Goal: Complete application form: Complete application form

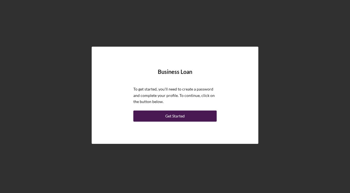
click at [170, 116] on div "Get Started" at bounding box center [174, 115] width 19 height 11
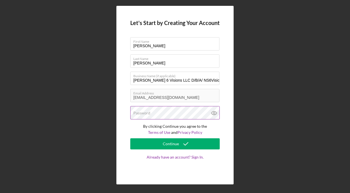
click at [147, 111] on label "Password" at bounding box center [141, 113] width 17 height 4
click at [215, 114] on icon at bounding box center [214, 113] width 14 height 14
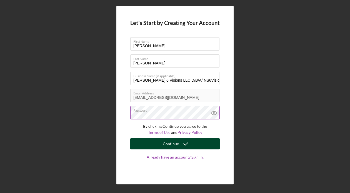
click at [170, 146] on div "Continue" at bounding box center [171, 143] width 16 height 11
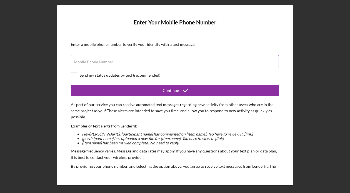
click at [87, 60] on label "Mobile Phone Number" at bounding box center [93, 62] width 39 height 4
click at [87, 60] on input "Mobile Phone Number" at bounding box center [175, 61] width 208 height 13
type input "(2##) ###-####"
type input "[PHONE_NUMBER]"
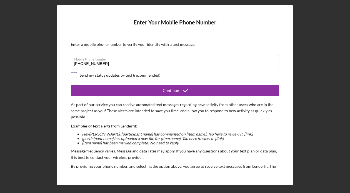
click at [74, 76] on input "checkbox" at bounding box center [74, 75] width 6 height 6
checkbox input "true"
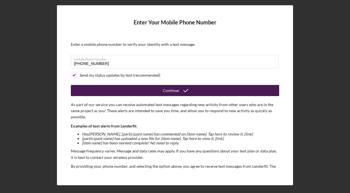
click at [156, 88] on button "Continue" at bounding box center [175, 90] width 208 height 11
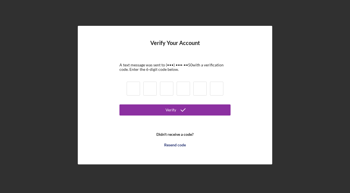
click at [132, 89] on input at bounding box center [133, 89] width 13 height 14
type input "6"
type input "5"
type input "1"
type input "5"
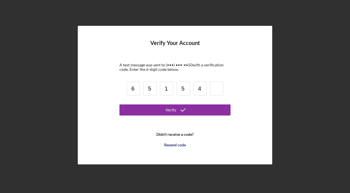
type input "4"
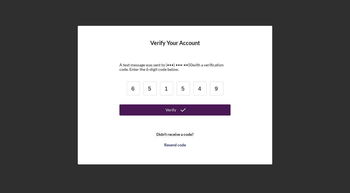
type input "9"
click at [158, 111] on button "Verify" at bounding box center [174, 109] width 111 height 11
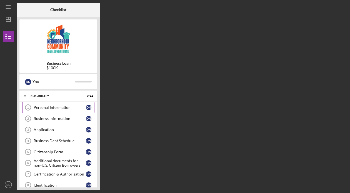
click at [79, 108] on div "Personal Information" at bounding box center [60, 107] width 52 height 4
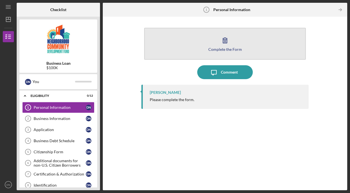
click at [223, 39] on icon "button" at bounding box center [225, 40] width 14 height 14
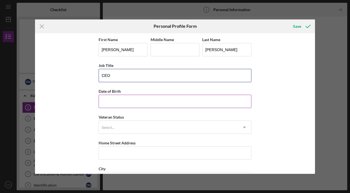
type input "CEO"
type input "[DATE]"
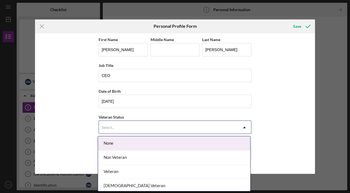
click at [121, 127] on div "Select..." at bounding box center [168, 127] width 139 height 13
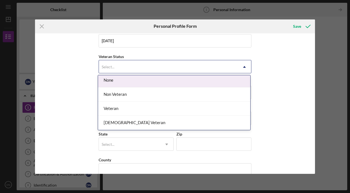
scroll to position [64, 0]
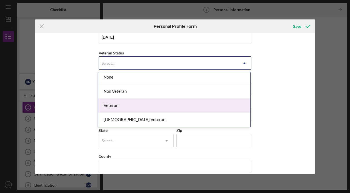
click at [130, 103] on div "Veteran" at bounding box center [174, 106] width 152 height 14
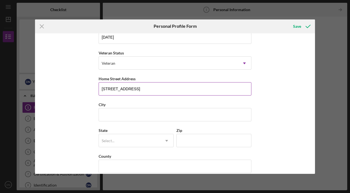
type input "[STREET_ADDRESS]"
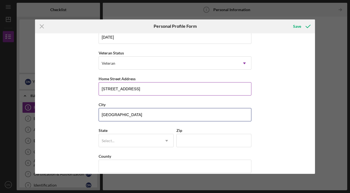
type input "[GEOGRAPHIC_DATA]"
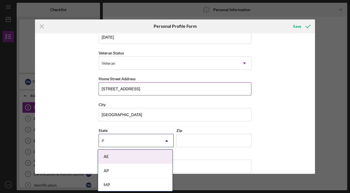
type input "PA"
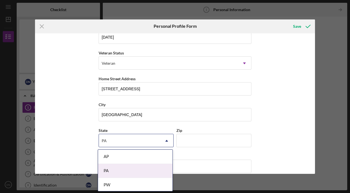
click at [111, 175] on div "PA" at bounding box center [135, 171] width 74 height 14
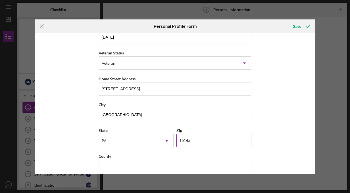
type input "15146"
click at [294, 115] on div "First Name [PERSON_NAME] Middle Name Last Name [PERSON_NAME] Job Title CEO Date…" at bounding box center [175, 103] width 280 height 140
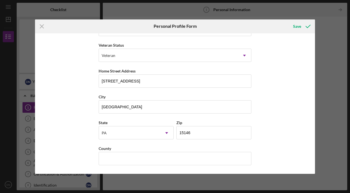
scroll to position [72, 0]
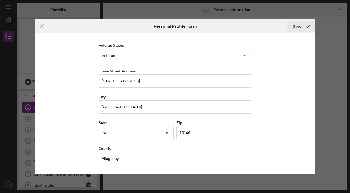
type input "Allegheny"
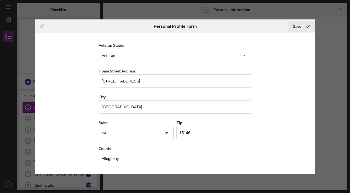
click at [307, 26] on icon "submit" at bounding box center [308, 26] width 14 height 14
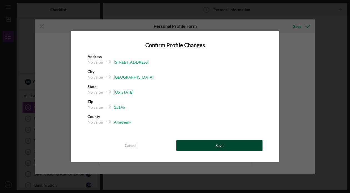
click at [226, 145] on button "Save" at bounding box center [219, 145] width 86 height 11
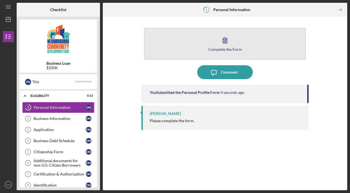
click at [226, 50] on div "Complete the Form" at bounding box center [225, 49] width 34 height 4
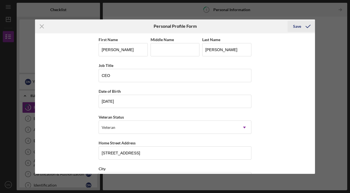
click at [303, 26] on icon "submit" at bounding box center [308, 26] width 14 height 14
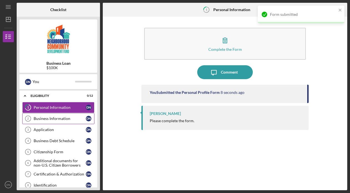
click at [56, 120] on div "Business Information" at bounding box center [60, 118] width 52 height 4
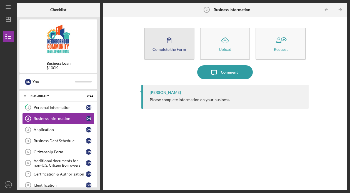
click at [173, 49] on div "Complete the Form" at bounding box center [169, 49] width 34 height 4
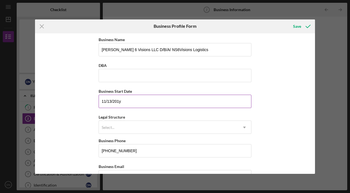
type input "[DATE]"
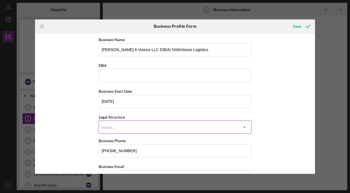
click at [130, 126] on div "Select..." at bounding box center [168, 127] width 139 height 13
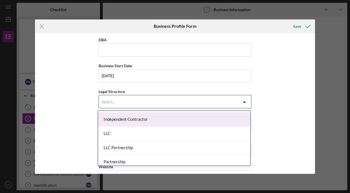
scroll to position [86, 0]
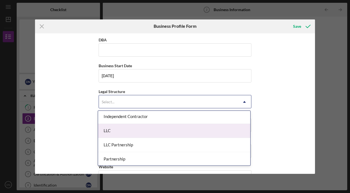
click at [152, 131] on div "LLC" at bounding box center [174, 131] width 152 height 14
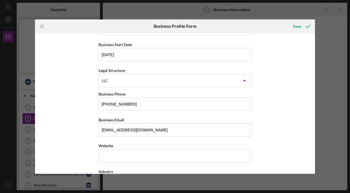
scroll to position [62, 0]
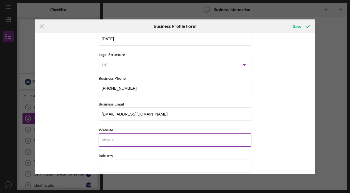
click at [104, 143] on input "Website" at bounding box center [175, 139] width 153 height 13
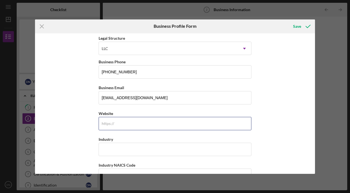
scroll to position [79, 0]
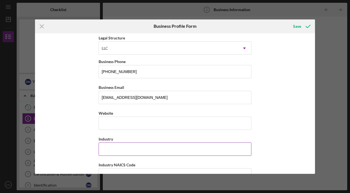
click at [115, 151] on input "Industry" at bounding box center [175, 148] width 153 height 13
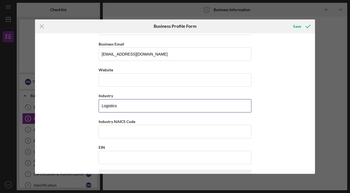
scroll to position [126, 0]
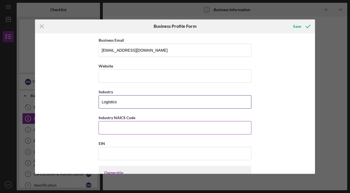
type input "Logistics"
click at [119, 128] on input "Industry NAICS Code" at bounding box center [175, 127] width 153 height 13
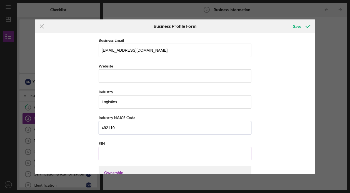
type input "492110"
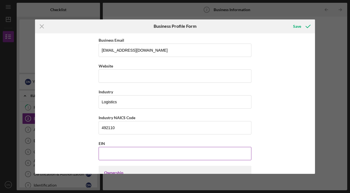
click at [117, 154] on input "EIN" at bounding box center [175, 153] width 153 height 13
type input "[US_EMPLOYER_IDENTIFICATION_NUMBER]"
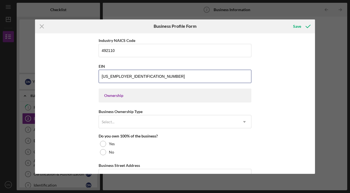
scroll to position [210, 0]
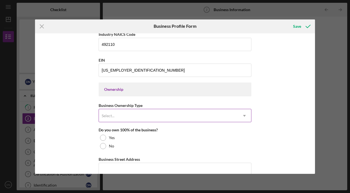
click at [229, 115] on div "Select..." at bounding box center [168, 115] width 139 height 13
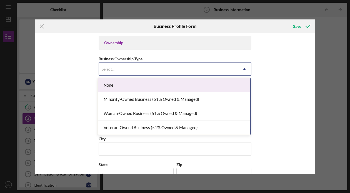
scroll to position [257, 0]
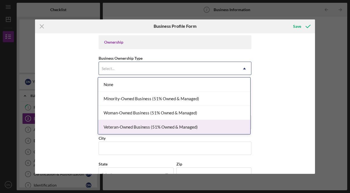
click at [155, 127] on div "Veteran-Owned Business (51% Owned & Managed)" at bounding box center [174, 127] width 152 height 14
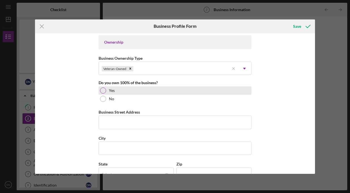
click at [103, 90] on div at bounding box center [103, 90] width 6 height 6
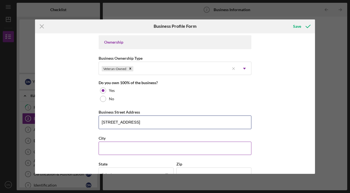
type input "[STREET_ADDRESS]"
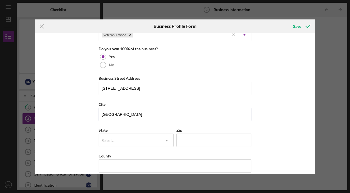
scroll to position [297, 0]
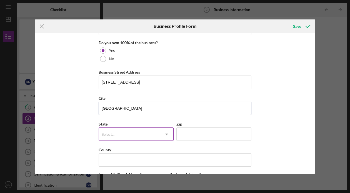
type input "[GEOGRAPHIC_DATA]"
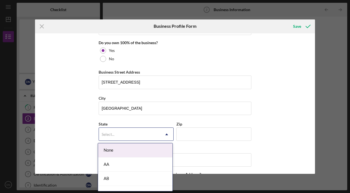
click at [110, 135] on div "Select..." at bounding box center [108, 134] width 13 height 4
type input "PA"
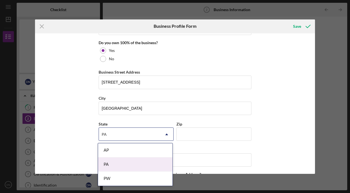
click at [110, 164] on div "PA" at bounding box center [135, 164] width 74 height 14
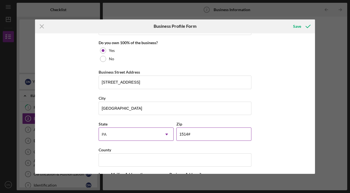
type input "15146"
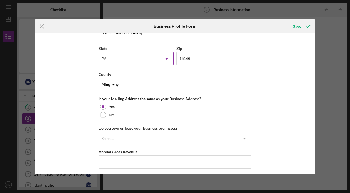
scroll to position [375, 0]
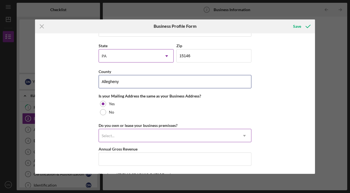
type input "Allegheny"
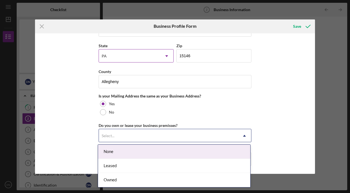
click at [210, 134] on div "Select..." at bounding box center [168, 135] width 139 height 13
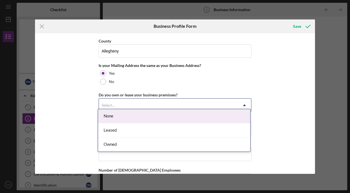
scroll to position [412, 0]
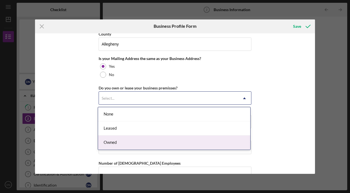
click at [122, 142] on div "Owned" at bounding box center [174, 142] width 152 height 14
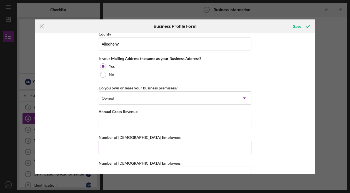
click at [112, 147] on input "Number of [DEMOGRAPHIC_DATA] Employees" at bounding box center [175, 147] width 153 height 13
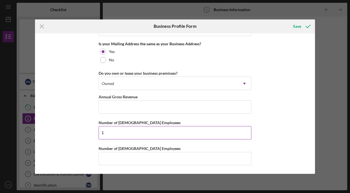
scroll to position [427, 0]
type input "1"
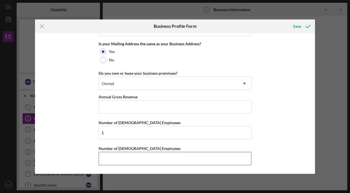
click at [110, 158] on input "Number of [DEMOGRAPHIC_DATA] Employees" at bounding box center [175, 158] width 153 height 13
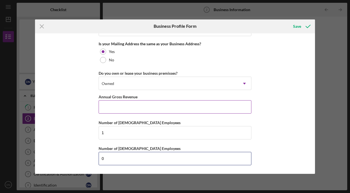
type input "0"
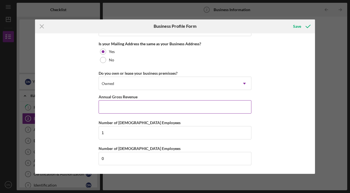
click at [120, 106] on input "Annual Gross Revenue" at bounding box center [175, 106] width 153 height 13
type input "$7,563"
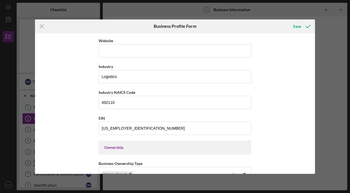
scroll to position [153, 0]
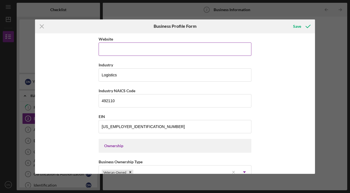
type input "NS6Visions Logistics"
click at [107, 46] on div "Website" at bounding box center [175, 46] width 153 height 20
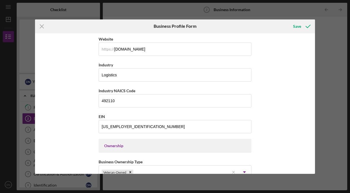
click at [280, 71] on div "Business Name [PERSON_NAME] 6 Visions LLC D/B/A/ NS6Visions Logistics DBA NS6Vi…" at bounding box center [175, 103] width 280 height 140
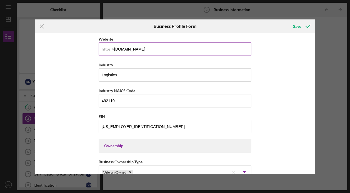
click at [160, 51] on input "[DOMAIN_NAME]" at bounding box center [175, 48] width 153 height 13
type input "w"
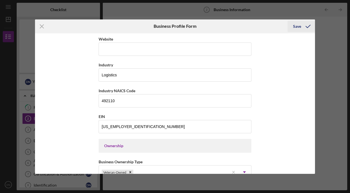
click at [296, 26] on div "Save" at bounding box center [297, 26] width 8 height 11
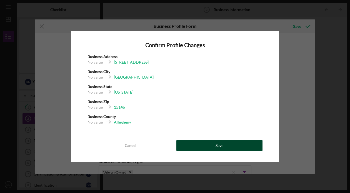
click at [211, 146] on button "Save" at bounding box center [219, 145] width 86 height 11
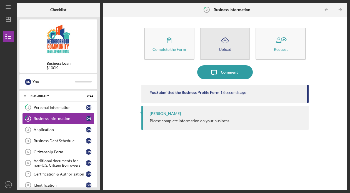
click at [226, 42] on icon "Icon/Upload" at bounding box center [225, 40] width 14 height 14
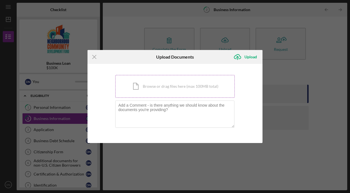
click at [139, 84] on div "Icon/Document Browse or drag files here (max 100MB total) Tap to choose files o…" at bounding box center [174, 86] width 119 height 23
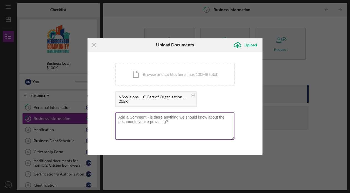
click at [138, 120] on textarea at bounding box center [174, 125] width 119 height 27
type textarea "N"
click at [242, 46] on icon "Icon/Upload" at bounding box center [237, 45] width 14 height 14
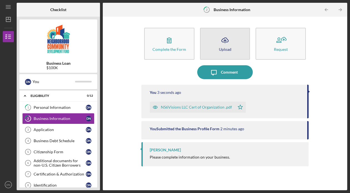
click at [227, 46] on icon "Icon/Upload" at bounding box center [225, 40] width 14 height 14
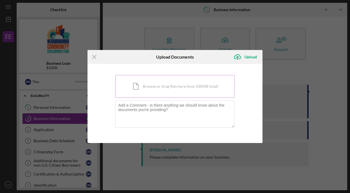
click at [150, 86] on div "Icon/Document Browse or drag files here (max 100MB total) Tap to choose files o…" at bounding box center [174, 86] width 119 height 23
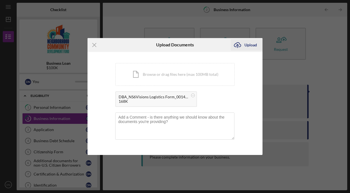
click at [247, 45] on div "Upload" at bounding box center [250, 44] width 12 height 11
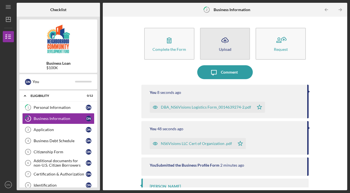
click at [222, 44] on icon "Icon/Upload" at bounding box center [225, 40] width 14 height 14
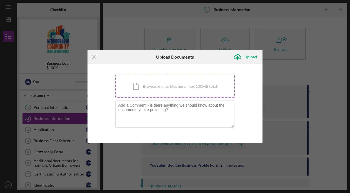
click at [155, 87] on div "Icon/Document Browse or drag files here (max 100MB total) Tap to choose files o…" at bounding box center [174, 86] width 119 height 23
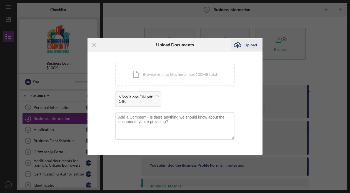
click at [247, 45] on div "Upload" at bounding box center [250, 44] width 12 height 11
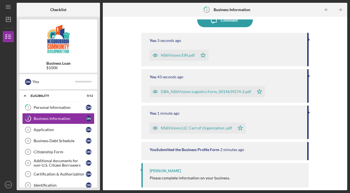
scroll to position [52, 0]
click at [44, 130] on div "Application" at bounding box center [60, 129] width 52 height 4
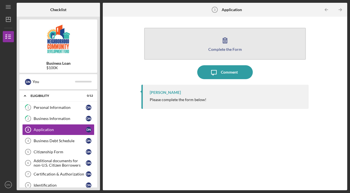
click at [212, 47] on div "Complete the Form" at bounding box center [225, 49] width 34 height 4
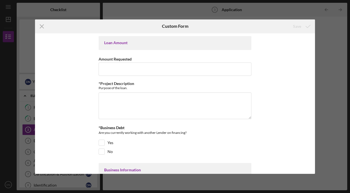
drag, startPoint x: 88, startPoint y: 27, endPoint x: 118, endPoint y: 29, distance: 30.6
click at [118, 29] on div "Icon/Menu Close" at bounding box center [81, 26] width 93 height 14
click at [43, 26] on icon "Icon/Menu Close" at bounding box center [42, 26] width 14 height 14
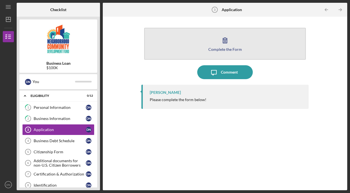
click at [228, 42] on icon "button" at bounding box center [225, 40] width 14 height 14
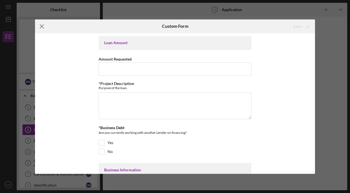
click at [43, 27] on icon "Icon/Menu Close" at bounding box center [42, 26] width 14 height 14
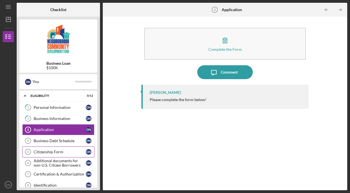
click at [54, 150] on div "Citizenship Form" at bounding box center [60, 152] width 52 height 4
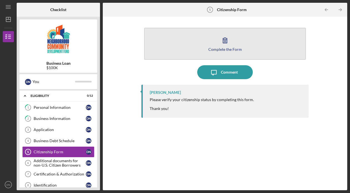
click at [225, 46] on icon "button" at bounding box center [225, 40] width 14 height 14
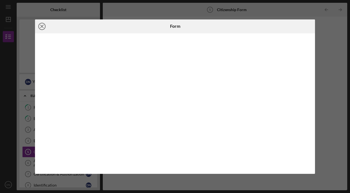
click at [42, 27] on icon "Icon/Close" at bounding box center [42, 26] width 14 height 14
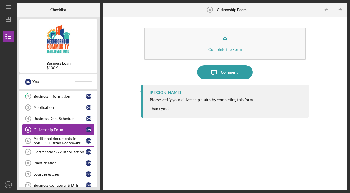
scroll to position [23, 0]
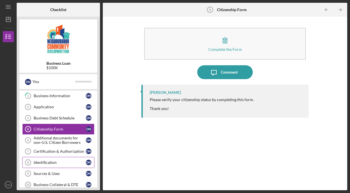
click at [43, 163] on div "Identification" at bounding box center [60, 162] width 52 height 4
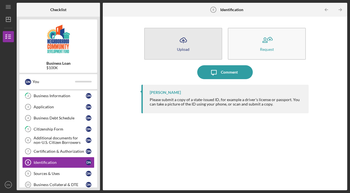
click at [184, 43] on icon "Icon/Upload" at bounding box center [183, 40] width 14 height 14
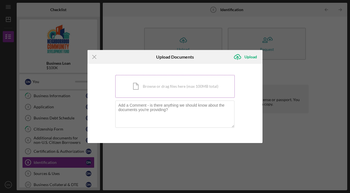
click at [151, 89] on div "Icon/Document Browse or drag files here (max 100MB total) Tap to choose files o…" at bounding box center [174, 86] width 119 height 23
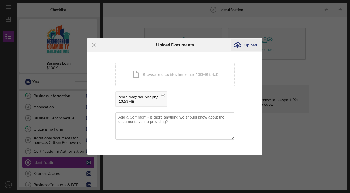
click at [245, 45] on div "Upload" at bounding box center [250, 44] width 12 height 11
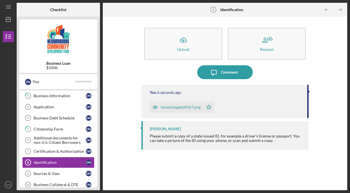
click at [162, 108] on div "tempImagedoR5k7.png" at bounding box center [181, 107] width 40 height 4
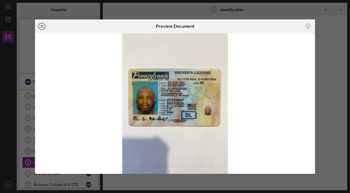
click at [42, 27] on icon "Icon/Close" at bounding box center [42, 26] width 14 height 14
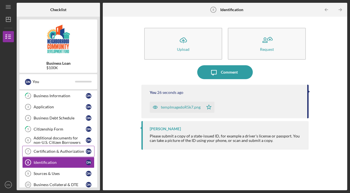
click at [56, 151] on div "Certification & Authorization" at bounding box center [60, 151] width 52 height 4
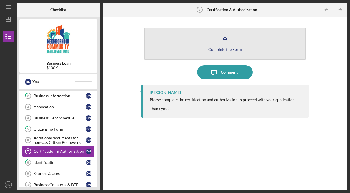
click at [224, 43] on icon "button" at bounding box center [225, 40] width 4 height 5
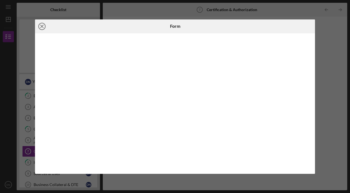
click at [41, 26] on icon "Icon/Close" at bounding box center [42, 26] width 14 height 14
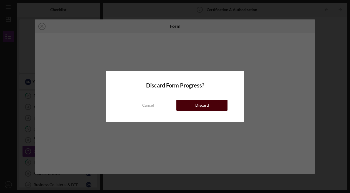
click at [202, 104] on div "Discard" at bounding box center [202, 105] width 14 height 11
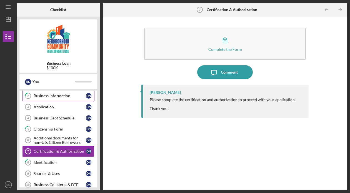
click at [44, 97] on div "Business Information" at bounding box center [60, 96] width 52 height 4
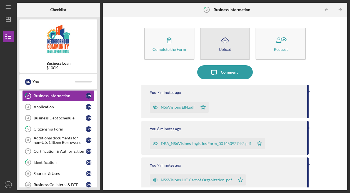
click at [226, 50] on div "Upload" at bounding box center [225, 49] width 12 height 4
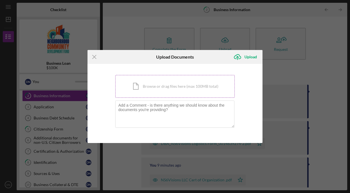
click at [161, 86] on div "Icon/Document Browse or drag files here (max 100MB total) Tap to choose files o…" at bounding box center [174, 86] width 119 height 23
click at [176, 83] on div "Icon/Document Browse or drag files here (max 100MB total) Tap to choose files o…" at bounding box center [174, 86] width 119 height 23
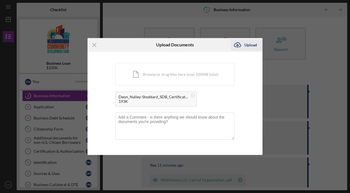
click at [249, 46] on div "Upload" at bounding box center [250, 44] width 12 height 11
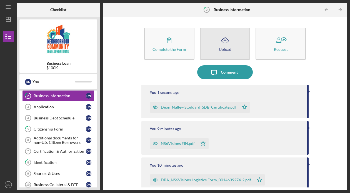
click at [218, 42] on icon "Icon/Upload" at bounding box center [225, 40] width 14 height 14
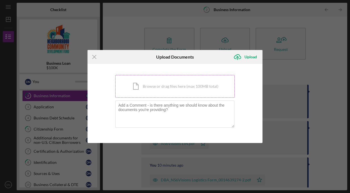
click at [164, 86] on div "Icon/Document Browse or drag files here (max 100MB total) Tap to choose files o…" at bounding box center [174, 86] width 119 height 23
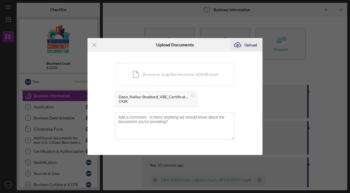
click at [250, 45] on div "Upload" at bounding box center [250, 44] width 12 height 11
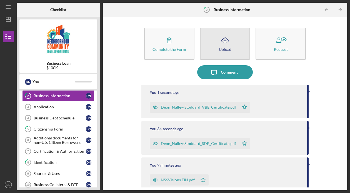
click at [236, 42] on button "Icon/Upload Upload" at bounding box center [225, 44] width 50 height 32
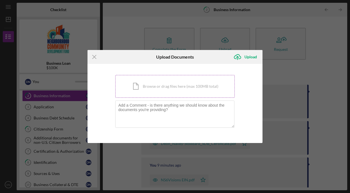
click at [172, 85] on div "Icon/Document Browse or drag files here (max 100MB total) Tap to choose files o…" at bounding box center [174, 86] width 119 height 23
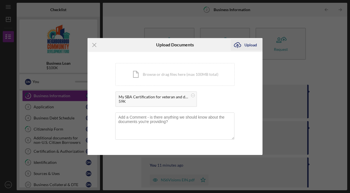
click at [249, 45] on div "Upload" at bounding box center [250, 44] width 12 height 11
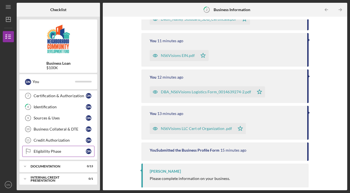
scroll to position [78, 0]
click at [25, 166] on icon "Icon/Expander" at bounding box center [24, 166] width 11 height 11
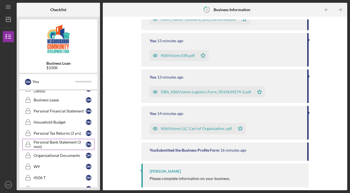
scroll to position [202, 0]
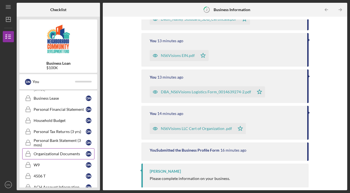
click at [59, 153] on div "Organizational Documents" at bounding box center [60, 154] width 52 height 4
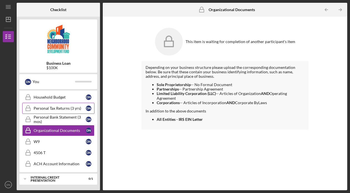
scroll to position [226, 0]
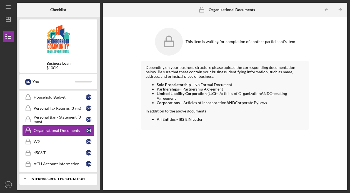
click at [23, 178] on icon "Icon/Expander" at bounding box center [24, 178] width 11 height 11
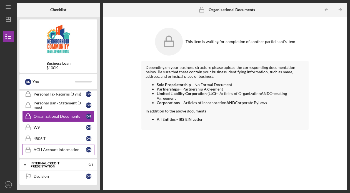
scroll to position [240, 0]
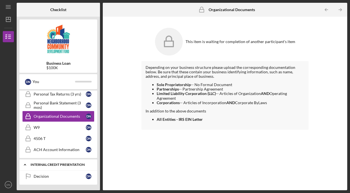
click at [24, 164] on icon "Icon/Expander" at bounding box center [24, 164] width 11 height 11
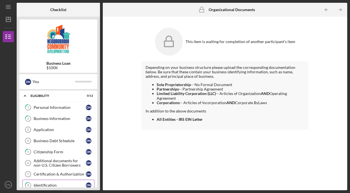
scroll to position [0, 0]
click at [60, 141] on div "Business Debt Schedule" at bounding box center [60, 140] width 52 height 4
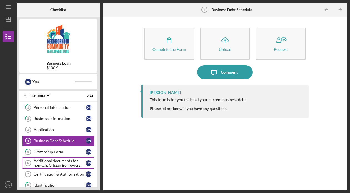
click at [57, 163] on div "Additional documents for non-U.S. Citizen Borrowers" at bounding box center [60, 162] width 52 height 9
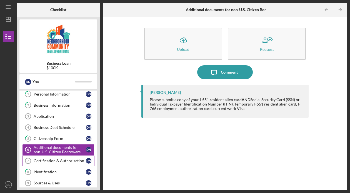
scroll to position [16, 0]
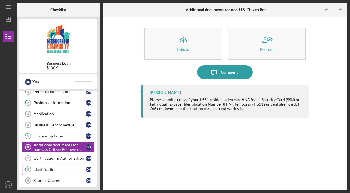
click at [50, 168] on div "Identification" at bounding box center [60, 169] width 52 height 4
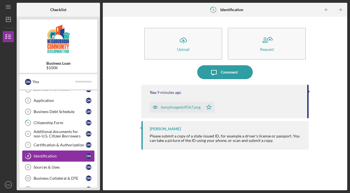
scroll to position [32, 0]
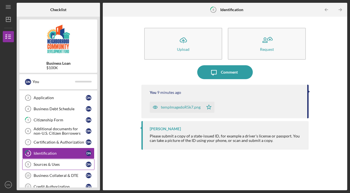
click at [45, 164] on div "Sources & Uses" at bounding box center [60, 164] width 52 height 4
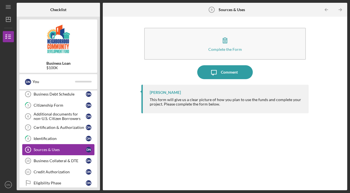
scroll to position [47, 0]
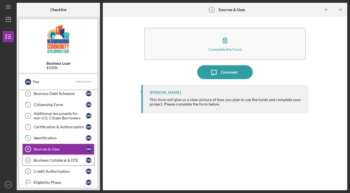
click at [59, 159] on div "Business Collateral & DTE" at bounding box center [60, 160] width 52 height 4
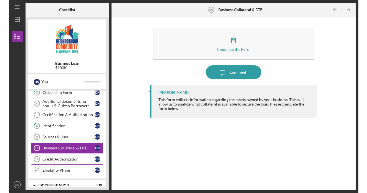
scroll to position [61, 0]
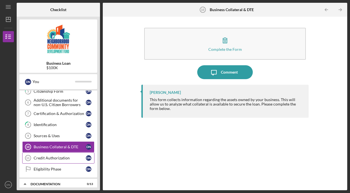
click at [59, 159] on div "Credit Authorization" at bounding box center [60, 158] width 52 height 4
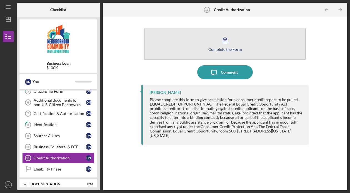
click at [222, 43] on icon "button" at bounding box center [225, 40] width 14 height 14
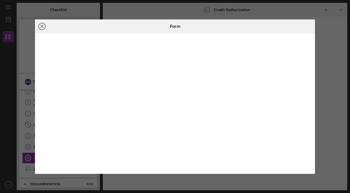
click at [39, 27] on circle at bounding box center [42, 26] width 7 height 7
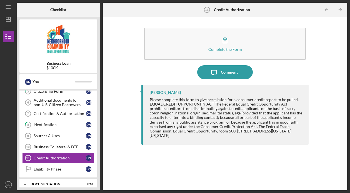
drag, startPoint x: 38, startPoint y: 7, endPoint x: 19, endPoint y: 6, distance: 18.9
click at [19, 6] on div at bounding box center [31, 10] width 28 height 14
drag, startPoint x: 32, startPoint y: 9, endPoint x: 22, endPoint y: 8, distance: 9.4
click at [22, 9] on div at bounding box center [31, 10] width 28 height 14
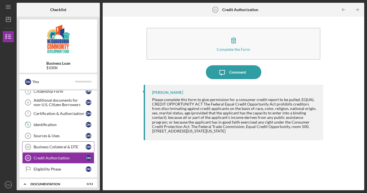
click at [54, 145] on div "Business Collateral & DTE" at bounding box center [60, 147] width 52 height 4
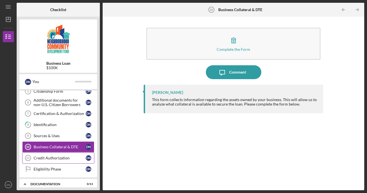
click at [57, 156] on div "Credit Authorization" at bounding box center [60, 158] width 52 height 4
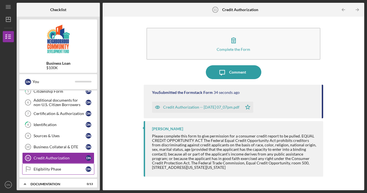
click at [56, 168] on div "Eligibility Phase" at bounding box center [60, 169] width 52 height 4
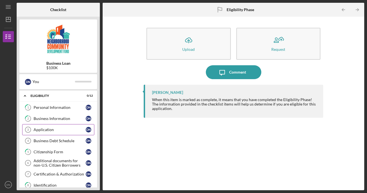
click at [42, 129] on div "Application" at bounding box center [60, 129] width 52 height 4
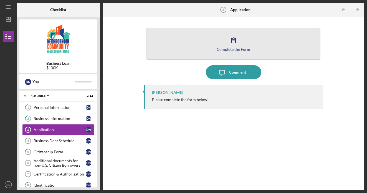
click at [232, 48] on div "Complete the Form" at bounding box center [234, 49] width 34 height 4
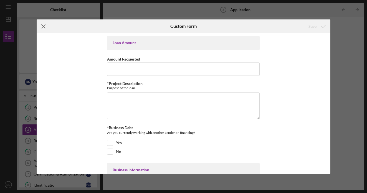
click at [39, 27] on icon "Icon/Menu Close" at bounding box center [44, 26] width 14 height 14
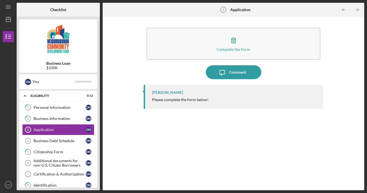
click at [37, 142] on div "Business Debt Schedule" at bounding box center [60, 140] width 52 height 4
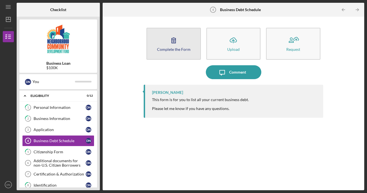
click at [177, 46] on icon "button" at bounding box center [174, 40] width 14 height 14
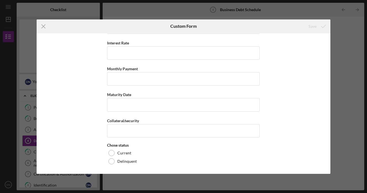
scroll to position [1468, 0]
click at [42, 26] on icon "Icon/Menu Close" at bounding box center [44, 26] width 14 height 14
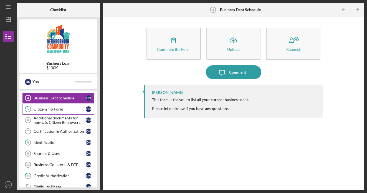
scroll to position [45, 0]
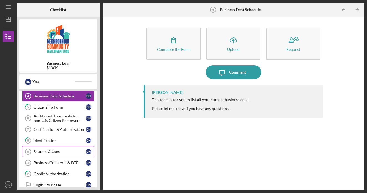
click at [40, 153] on div "Sources & Uses" at bounding box center [60, 151] width 52 height 4
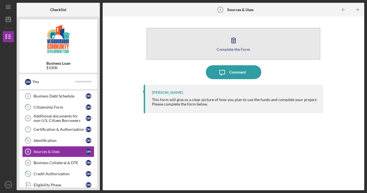
click at [233, 41] on icon "button" at bounding box center [234, 40] width 4 height 5
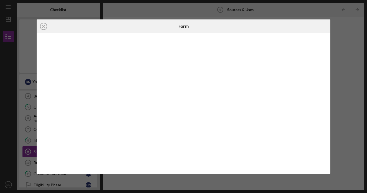
click at [140, 26] on div "Form" at bounding box center [184, 26] width 98 height 14
click at [43, 26] on line at bounding box center [43, 26] width 3 height 3
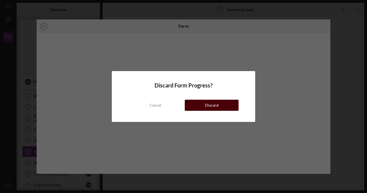
click at [216, 104] on div "Discard" at bounding box center [212, 105] width 14 height 11
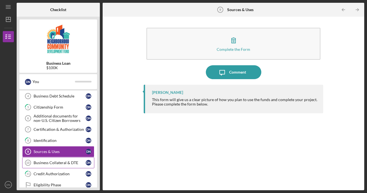
click at [58, 164] on div "Business Collateral & DTE" at bounding box center [60, 162] width 52 height 4
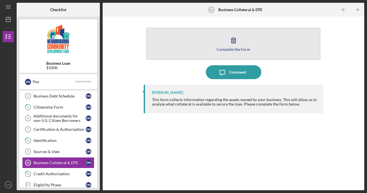
click at [224, 48] on div "Complete the Form" at bounding box center [234, 49] width 34 height 4
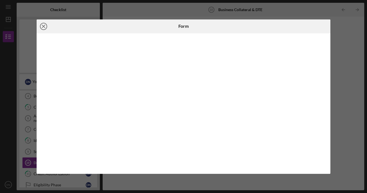
click at [42, 29] on icon "Icon/Close" at bounding box center [44, 26] width 14 height 14
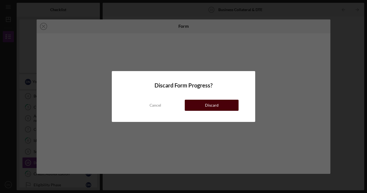
click at [225, 107] on button "Discard" at bounding box center [212, 105] width 54 height 11
